Goal: Task Accomplishment & Management: Manage account settings

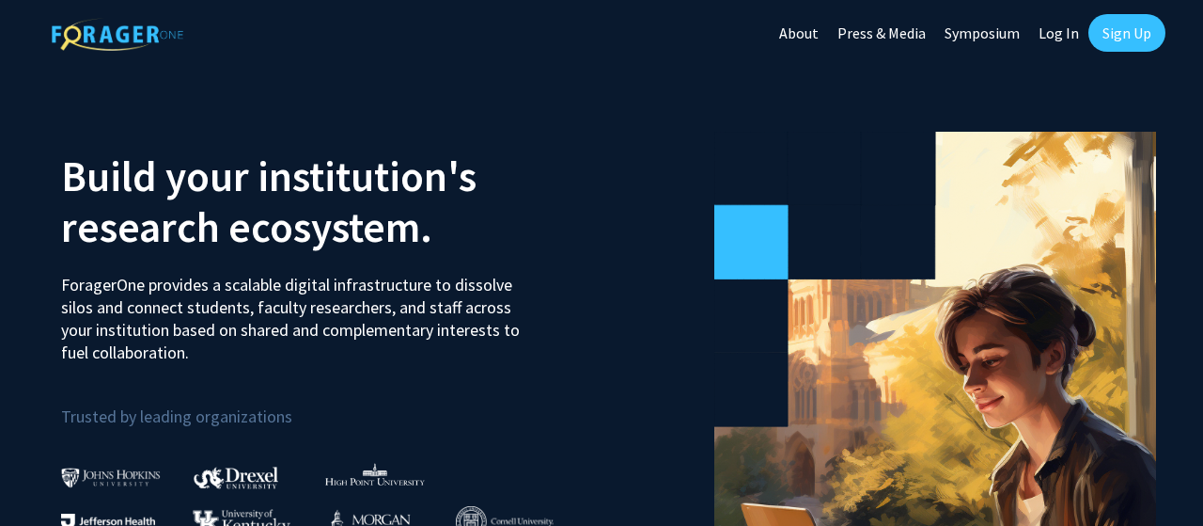
click at [1062, 39] on link "Log In" at bounding box center [1058, 33] width 59 height 66
select select
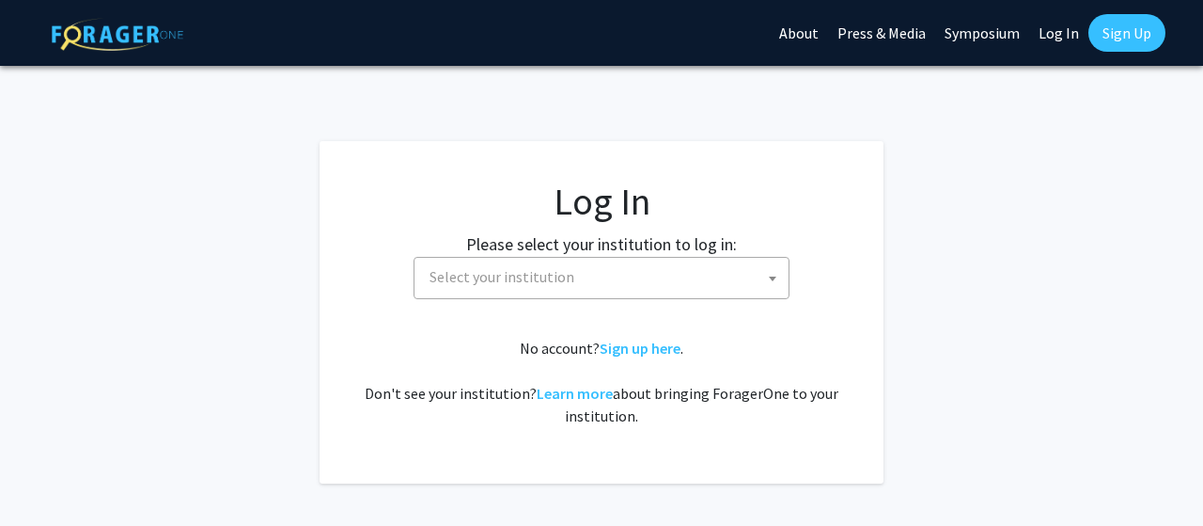
click at [573, 282] on span "Select your institution" at bounding box center [605, 277] width 367 height 39
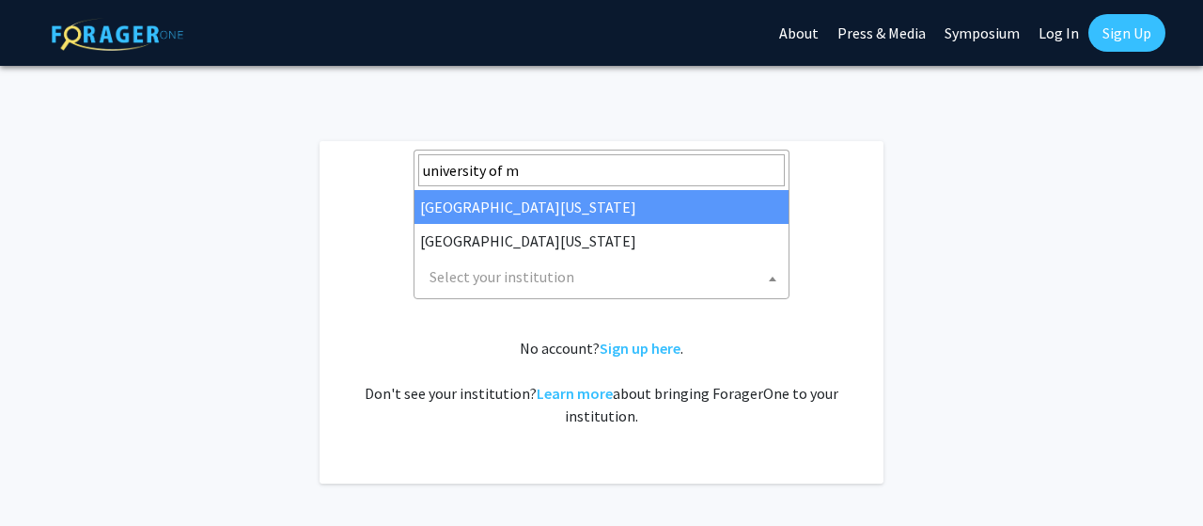
type input "university of mi"
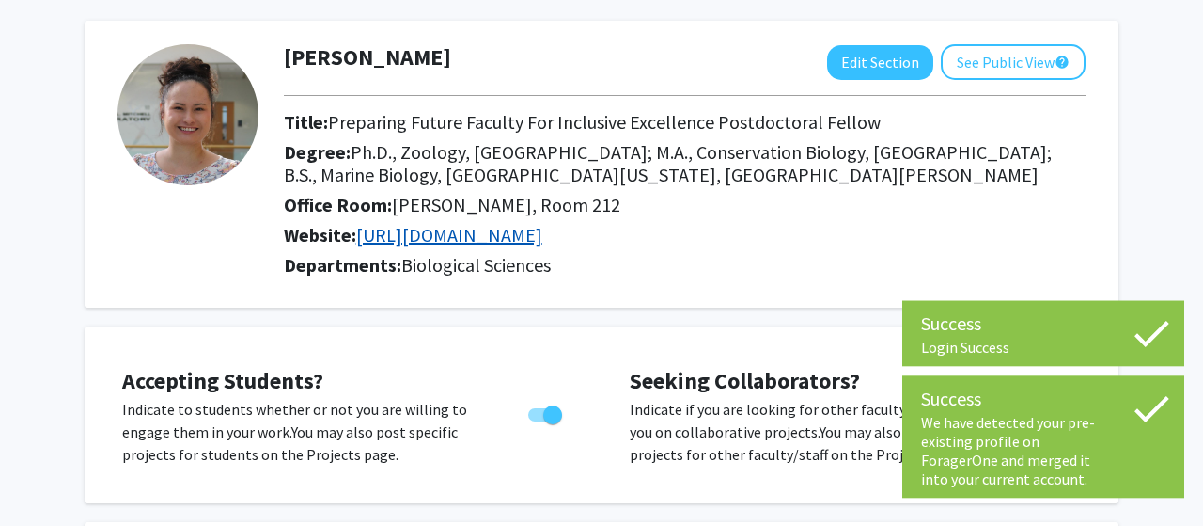
scroll to position [81, 0]
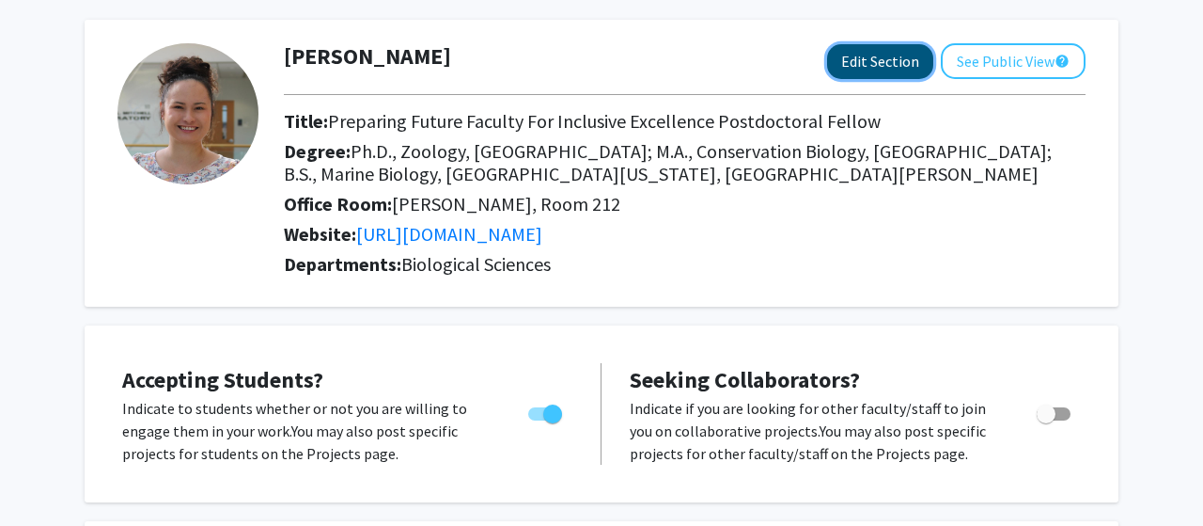
click at [884, 55] on button "Edit Section" at bounding box center [880, 61] width 106 height 35
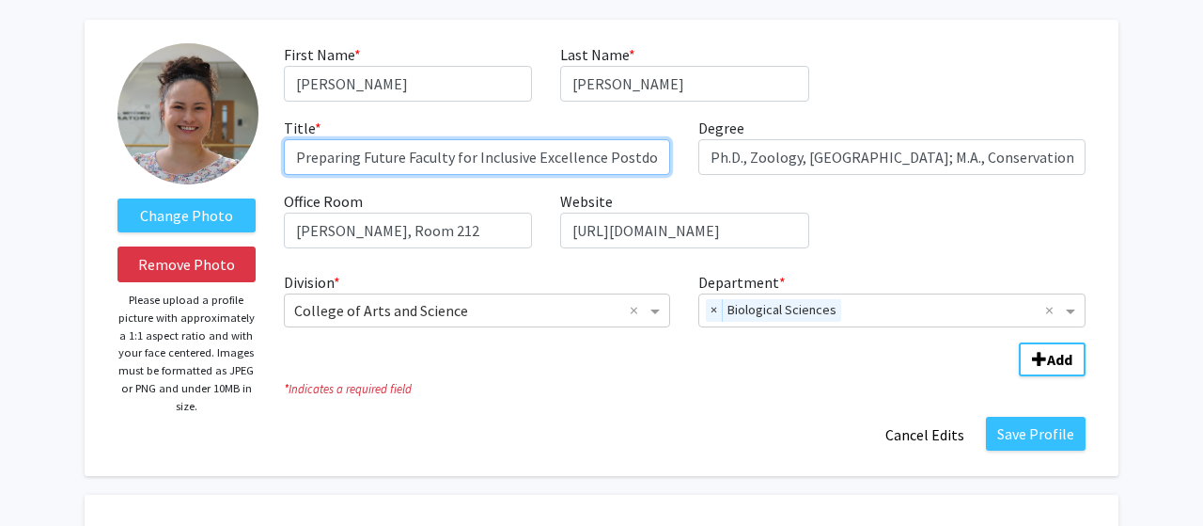
click at [588, 170] on input "Preparing Future Faculty for Inclusive Excellence Postdoctoral Fellow" at bounding box center [477, 157] width 387 height 36
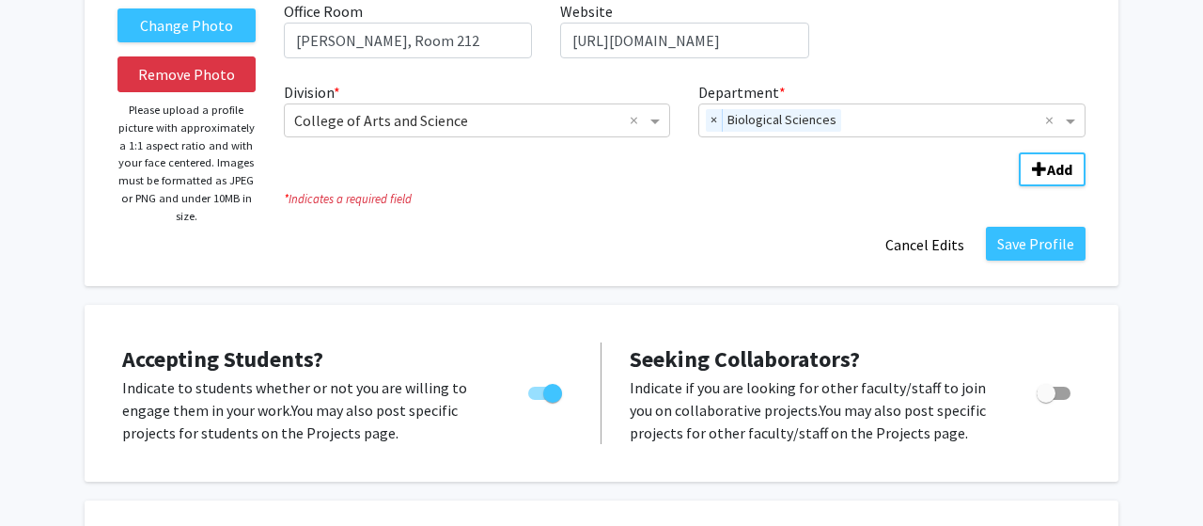
scroll to position [273, 0]
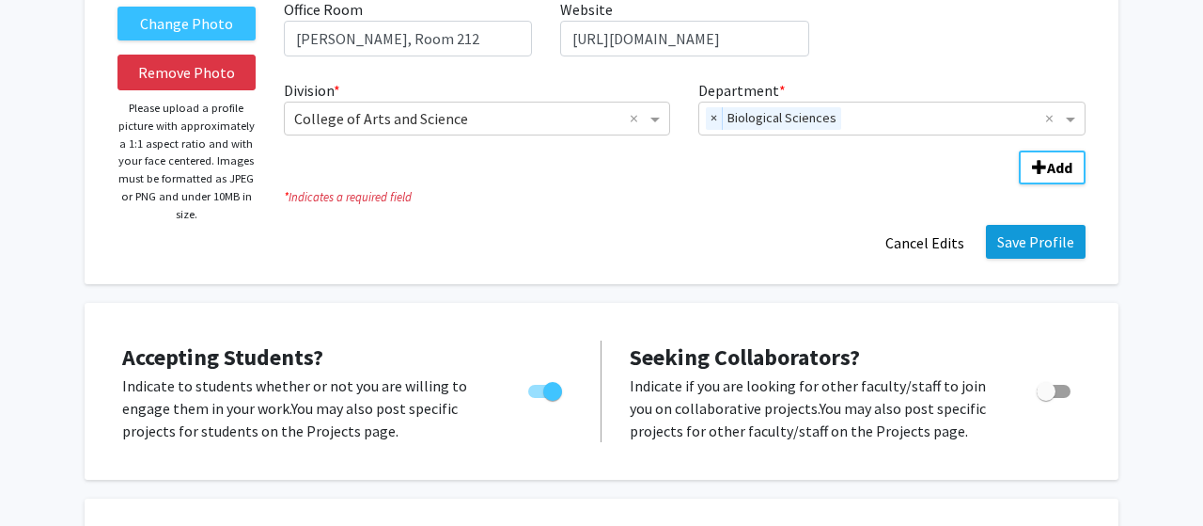
type input "Assistant Professor"
click at [1046, 240] on button "Save Profile" at bounding box center [1036, 242] width 100 height 34
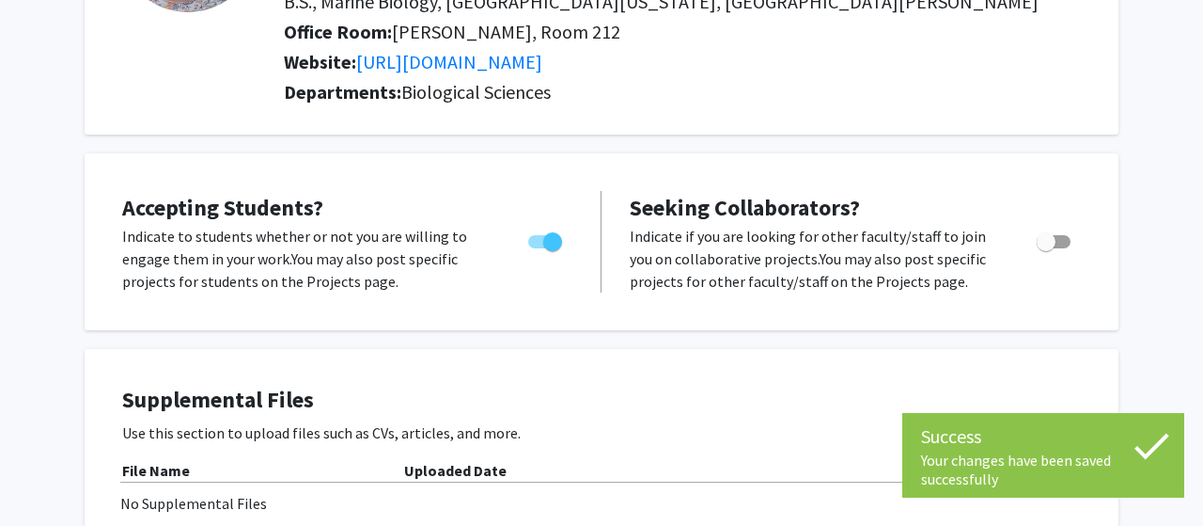
scroll to position [254, 0]
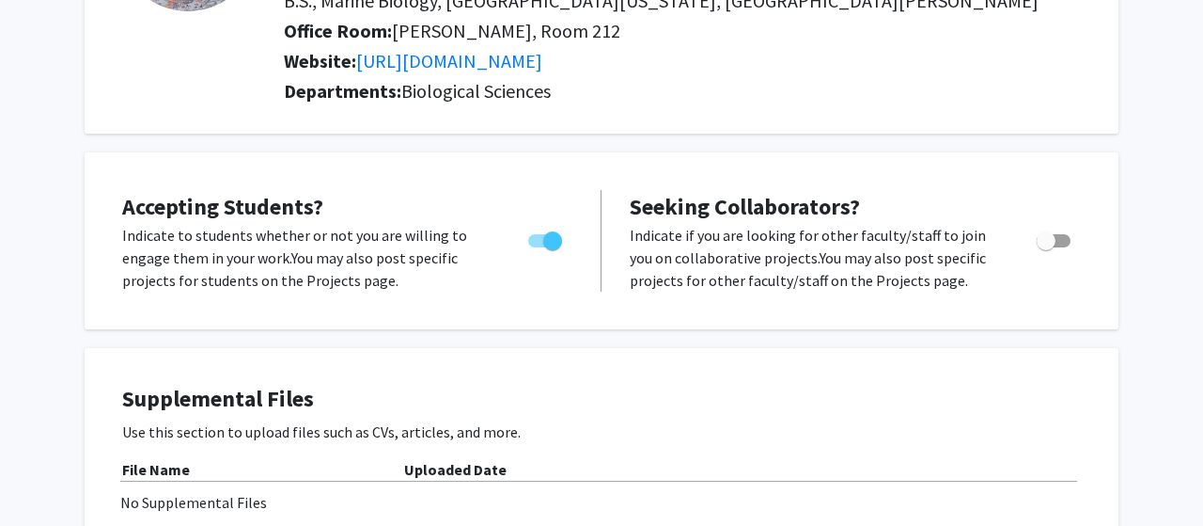
click at [1063, 238] on span "Toggle" at bounding box center [1054, 240] width 34 height 13
click at [1046, 247] on input "Toggle" at bounding box center [1045, 247] width 1 height 1
checkbox input "true"
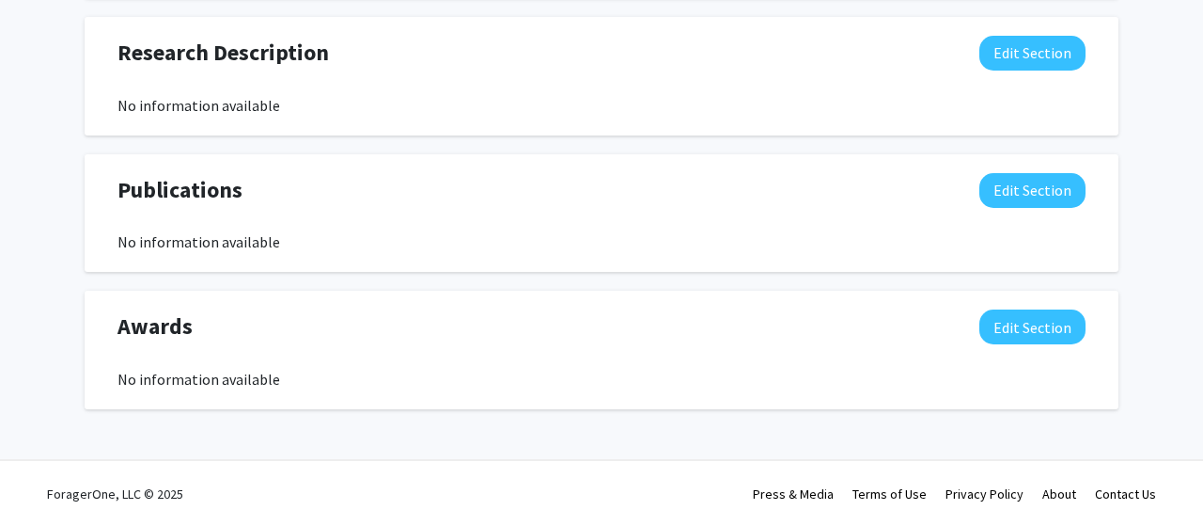
scroll to position [1374, 0]
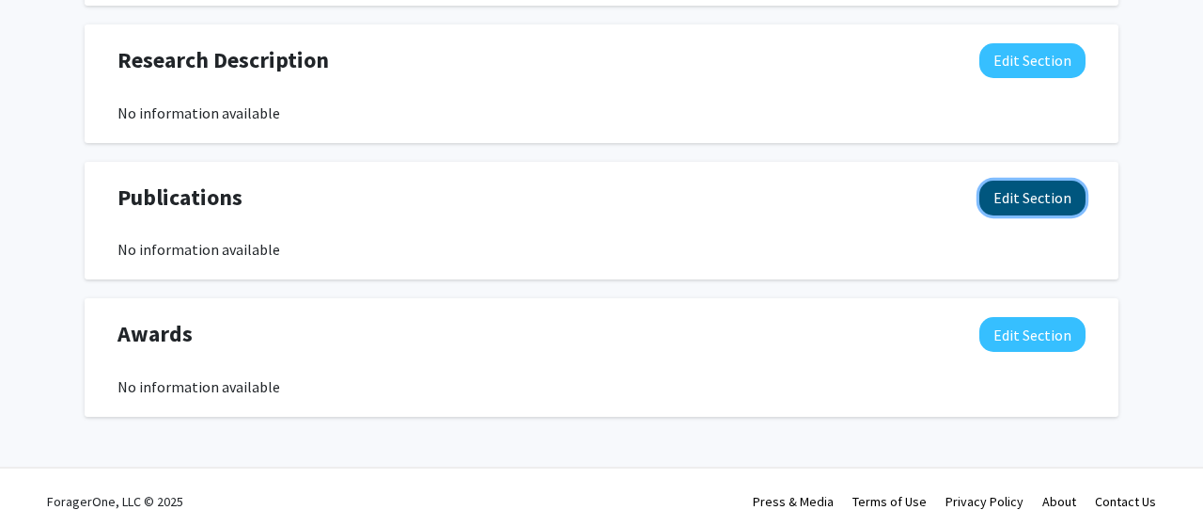
click at [1032, 207] on button "Edit Section" at bounding box center [1033, 198] width 106 height 35
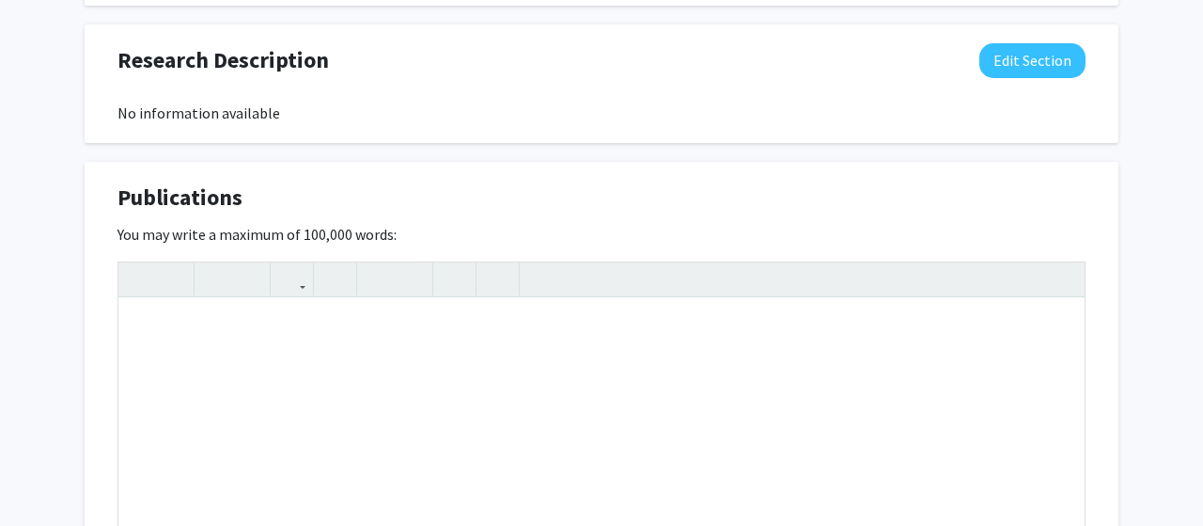
scroll to position [1375, 0]
click at [349, 432] on div "Note to users with screen readers: Please deactivate our accessibility plugin f…" at bounding box center [601, 438] width 966 height 282
paste div "Note to users with screen readers: Please deactivate our accessibility plugin f…"
type textarea "<p>[URL][DOMAIN_NAME]</p>"
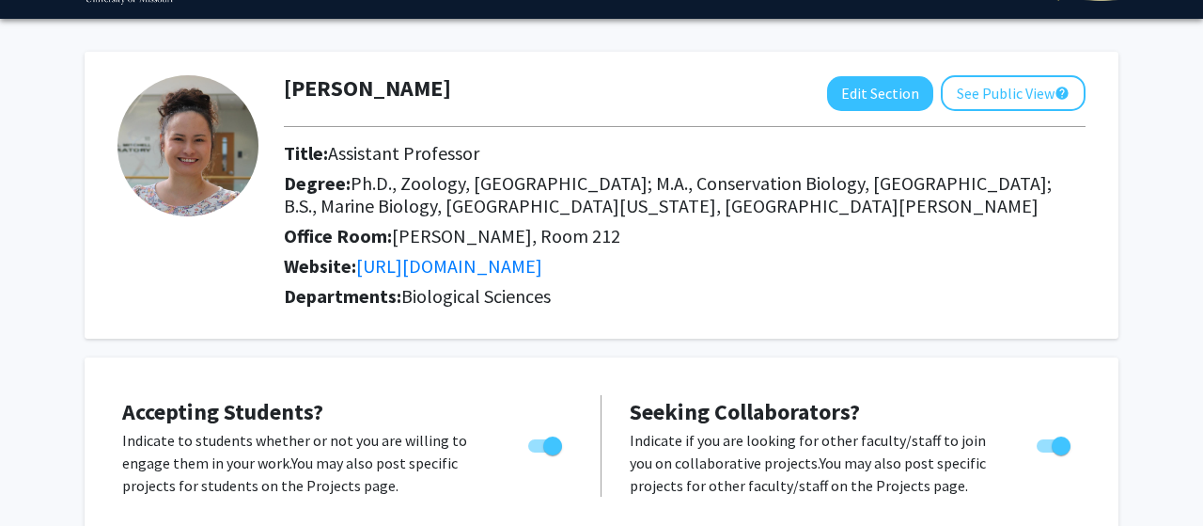
scroll to position [0, 0]
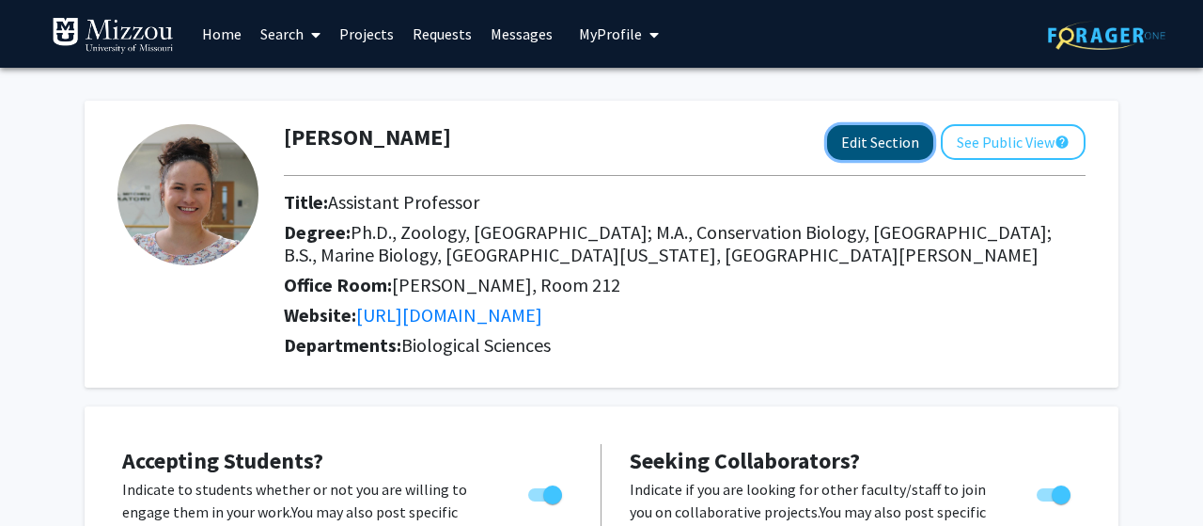
click at [878, 159] on button "Edit Section" at bounding box center [880, 142] width 106 height 35
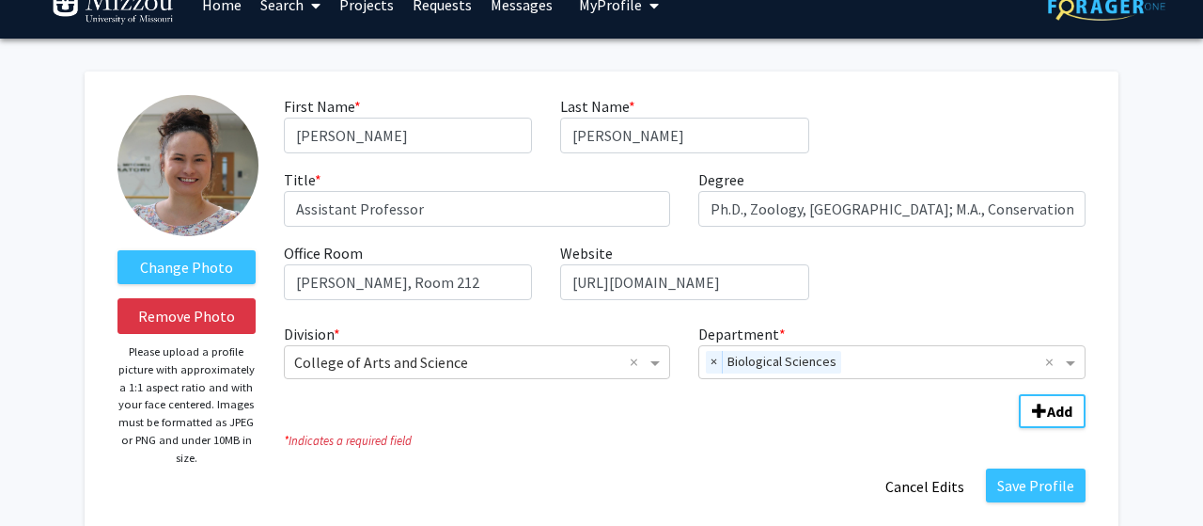
scroll to position [28, 0]
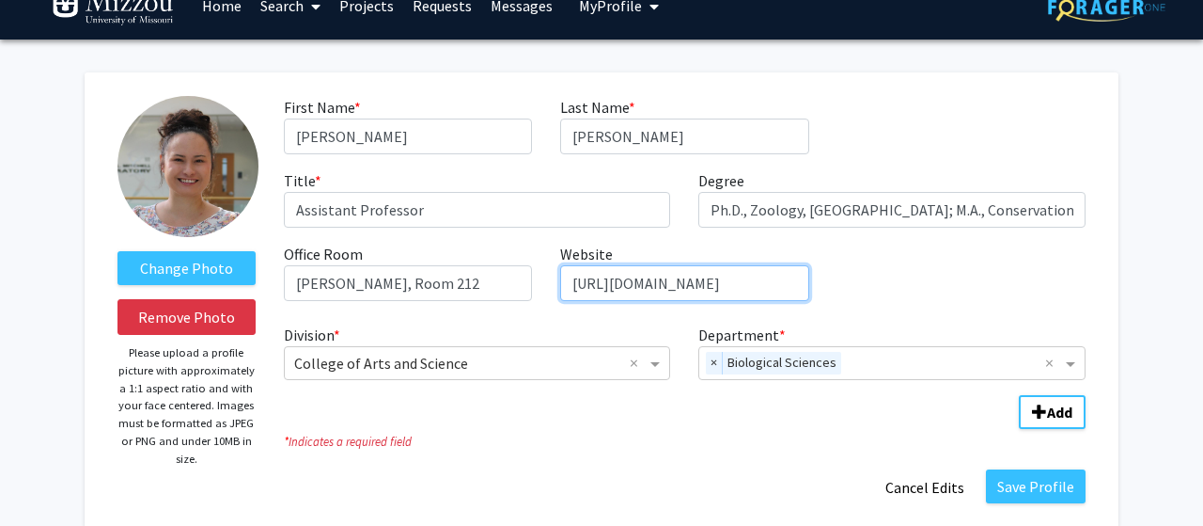
click at [648, 287] on input "[URL][DOMAIN_NAME]" at bounding box center [684, 283] width 248 height 36
paste input "[DOMAIN_NAME][URL]"
type input "[URL][DOMAIN_NAME]"
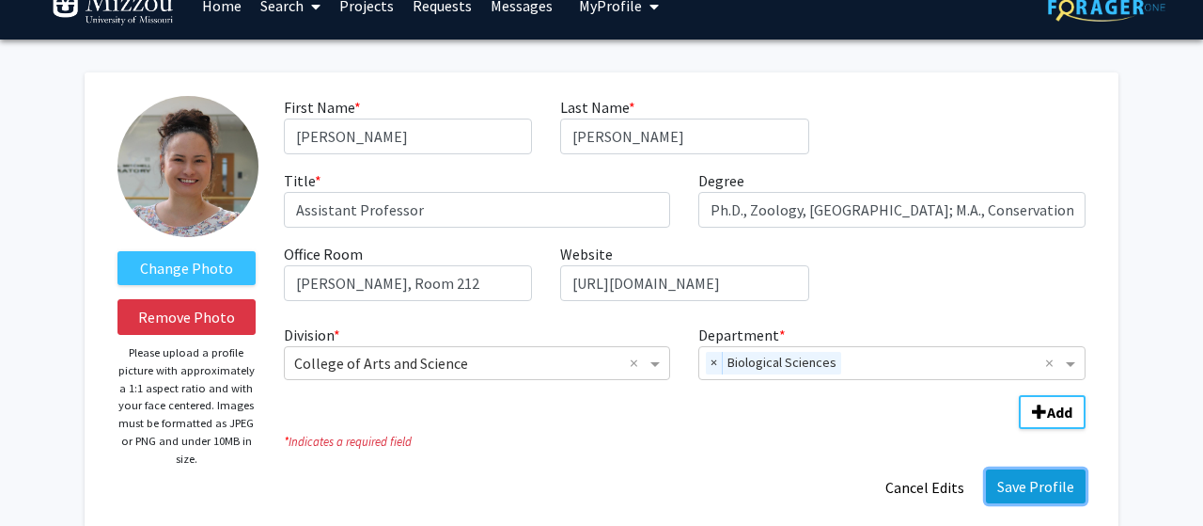
click at [1058, 490] on button "Save Profile" at bounding box center [1036, 486] width 100 height 34
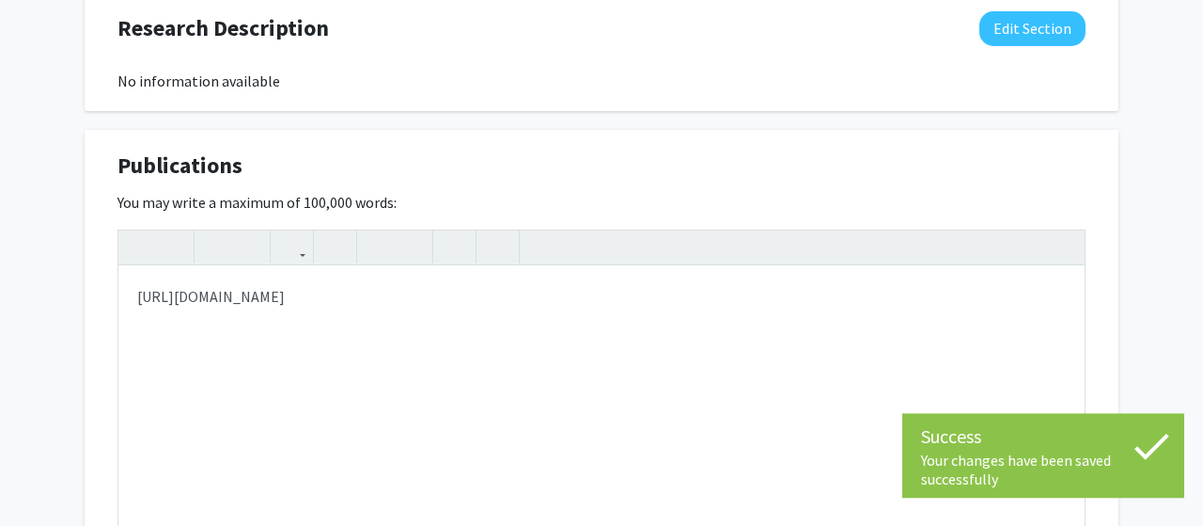
scroll to position [1790, 0]
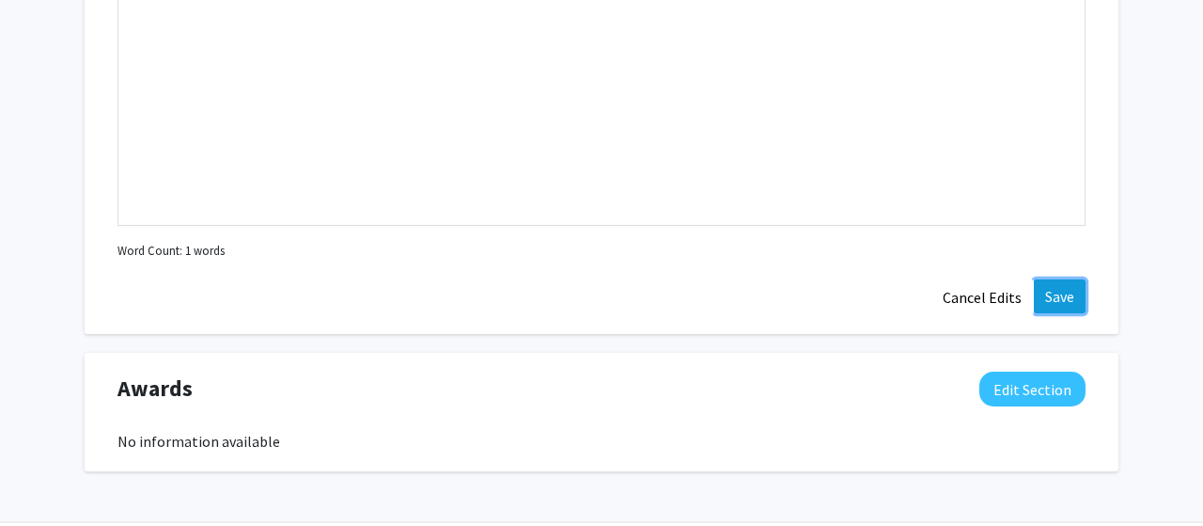
click at [1064, 289] on button "Save" at bounding box center [1060, 296] width 52 height 34
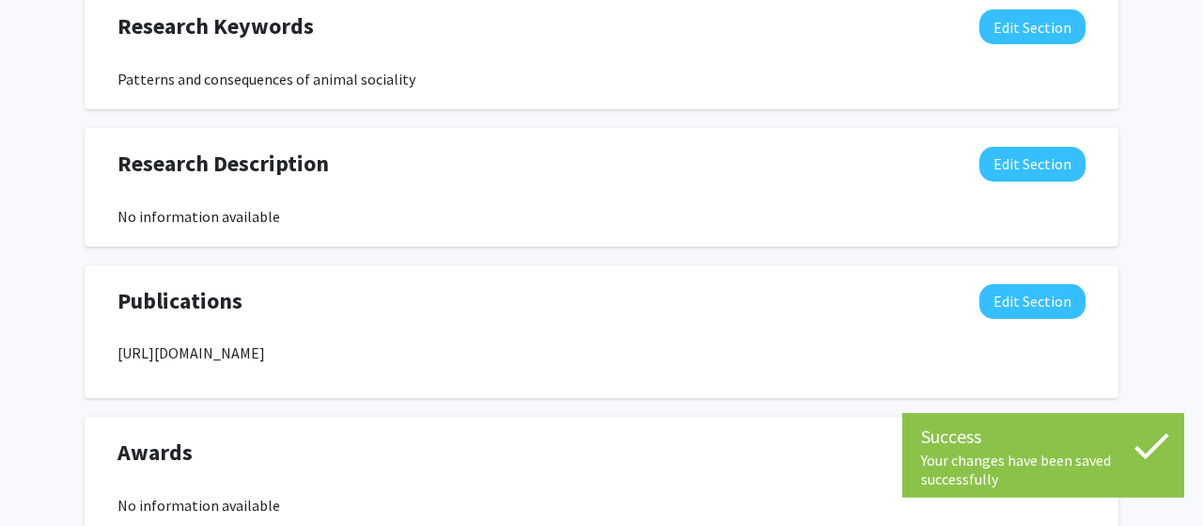
scroll to position [1397, 0]
